Goal: Transaction & Acquisition: Purchase product/service

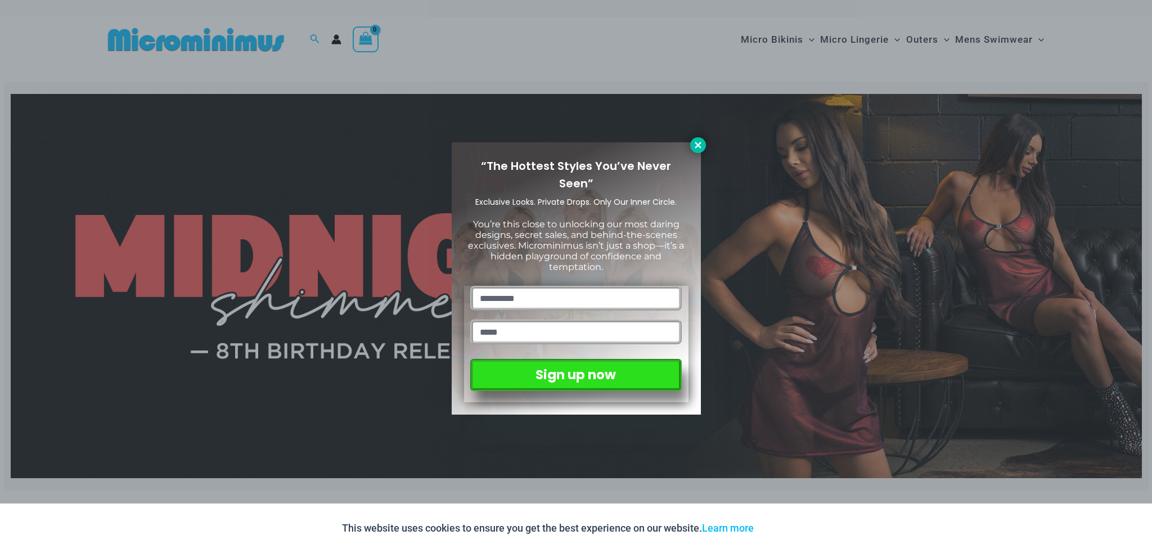
click at [694, 150] on button at bounding box center [698, 145] width 16 height 16
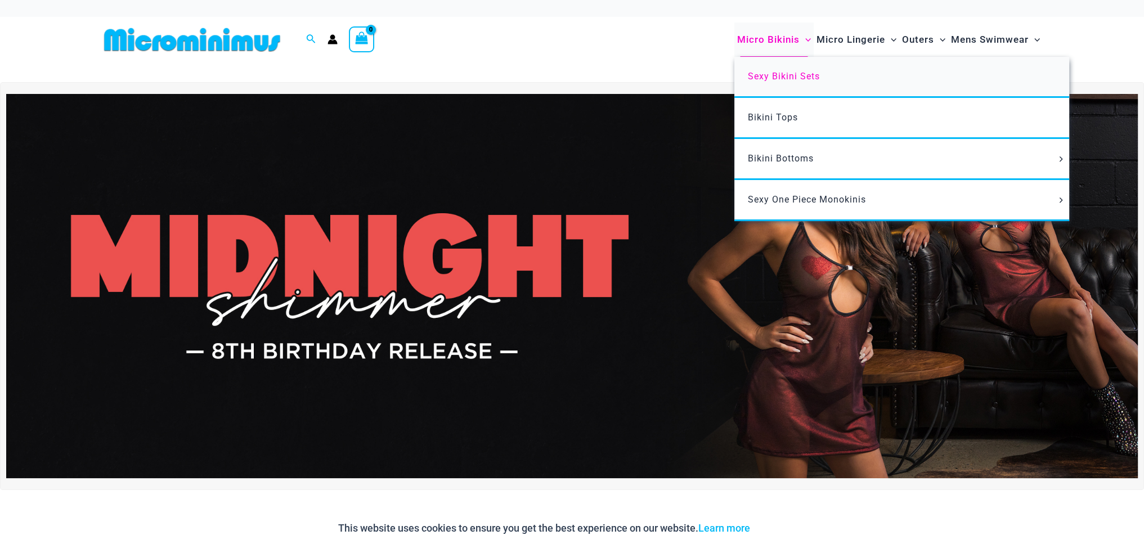
click at [763, 74] on span "Sexy Bikini Sets" at bounding box center [784, 76] width 72 height 11
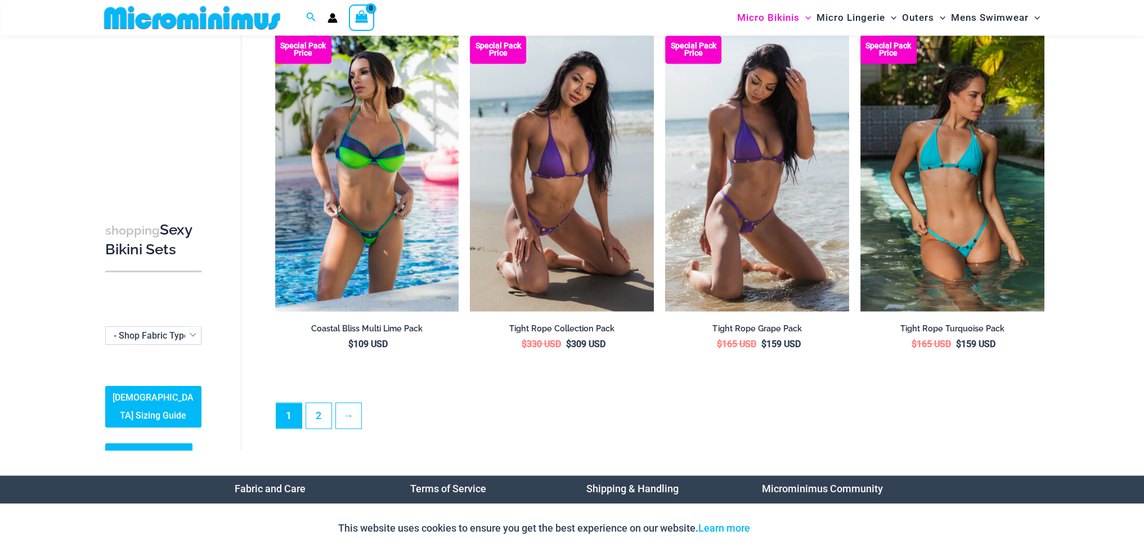
scroll to position [2583, 0]
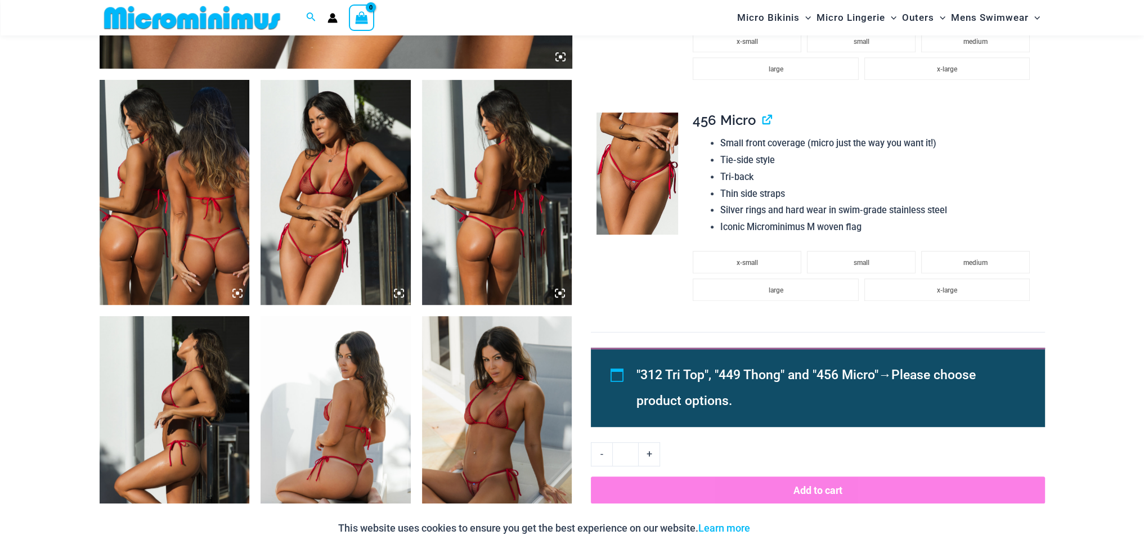
scroll to position [725, 0]
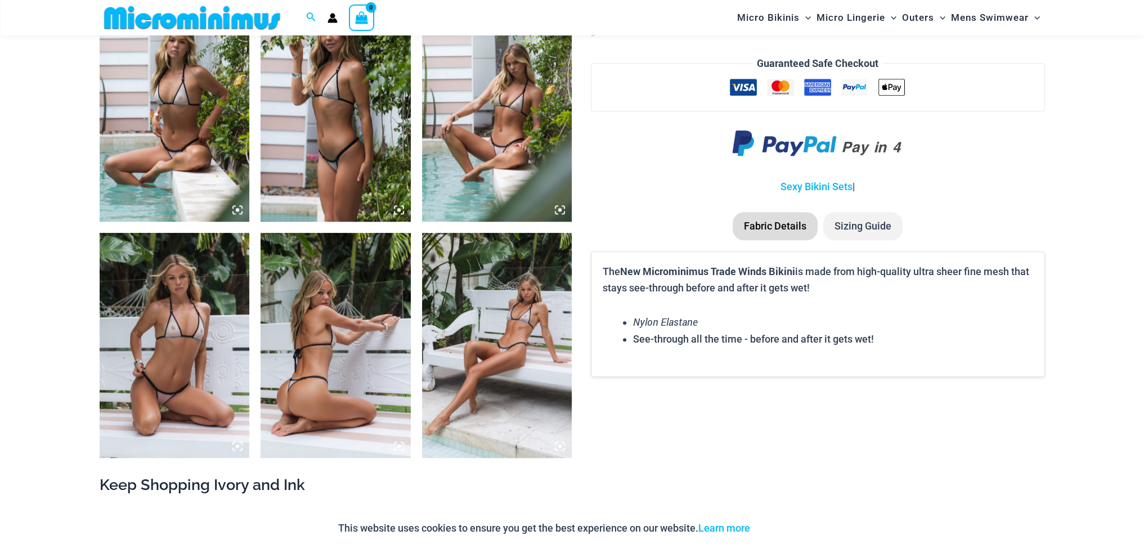
scroll to position [1313, 0]
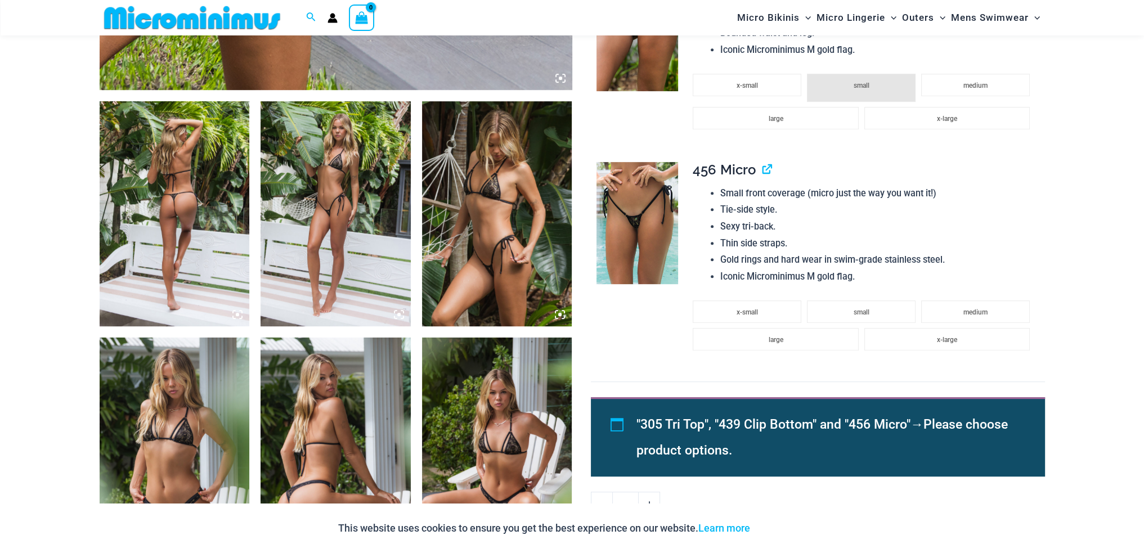
scroll to position [725, 0]
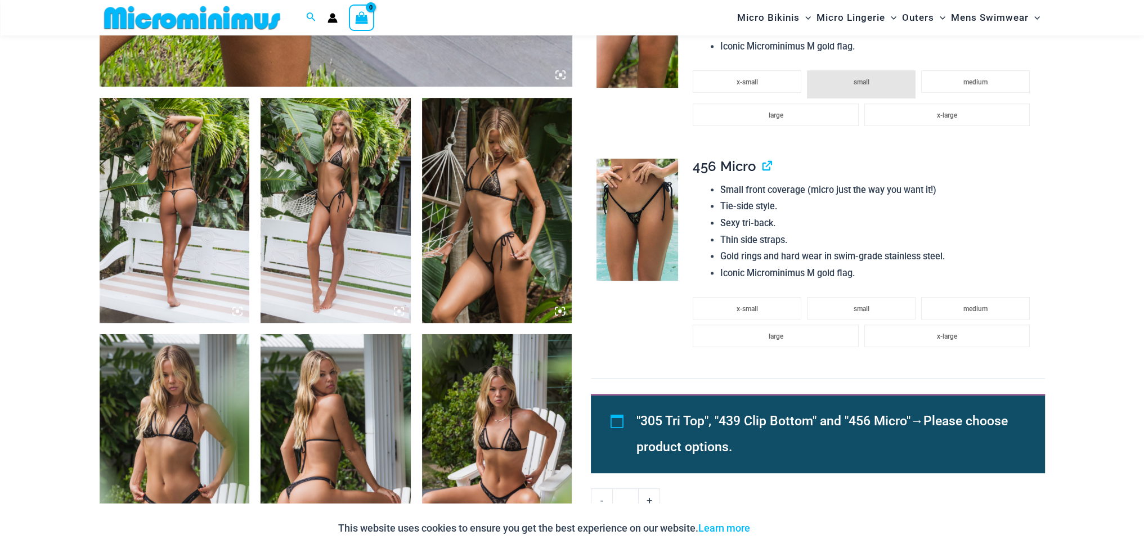
click at [341, 209] on img at bounding box center [336, 210] width 150 height 225
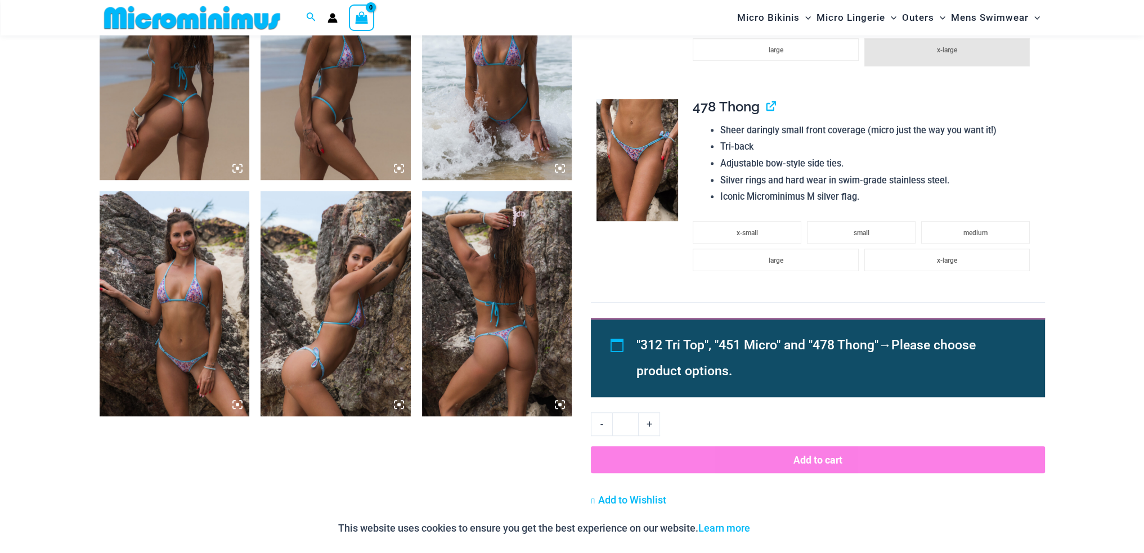
scroll to position [878, 0]
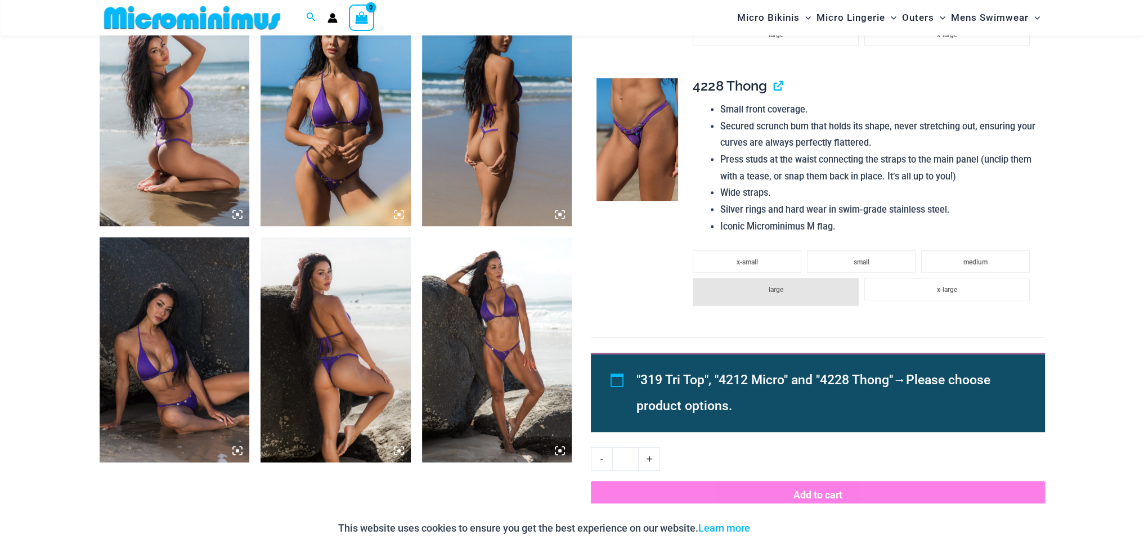
scroll to position [863, 0]
